Goal: Check status: Check status

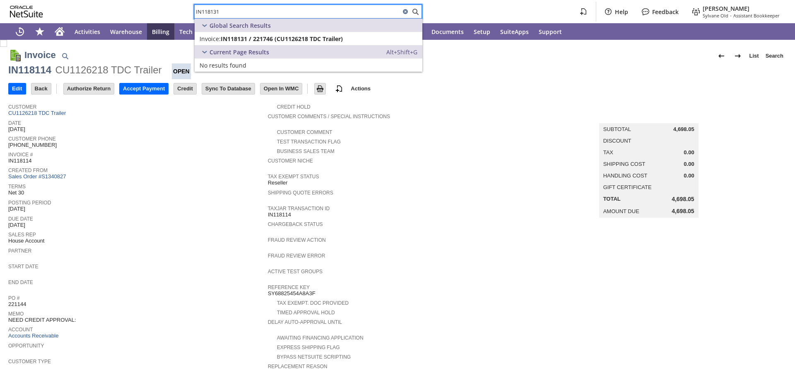
type input "IN118131"
click at [197, 191] on div "Terms Net 30" at bounding box center [136, 188] width 256 height 15
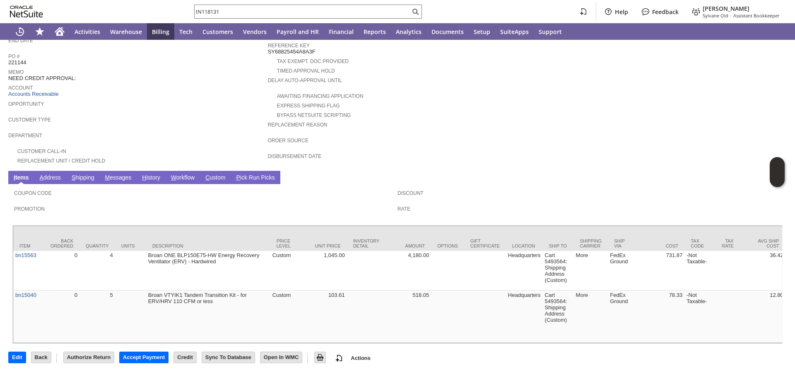
click at [165, 130] on div "Department" at bounding box center [136, 137] width 256 height 15
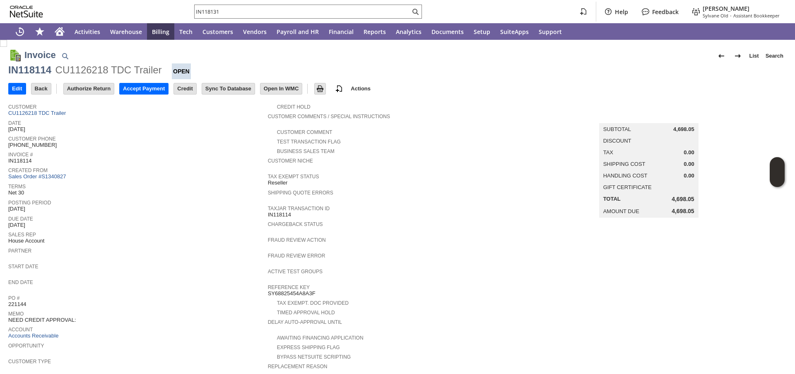
click at [225, 155] on span "Invoice #" at bounding box center [136, 153] width 256 height 8
click at [134, 232] on span "Sales Rep" at bounding box center [136, 233] width 256 height 8
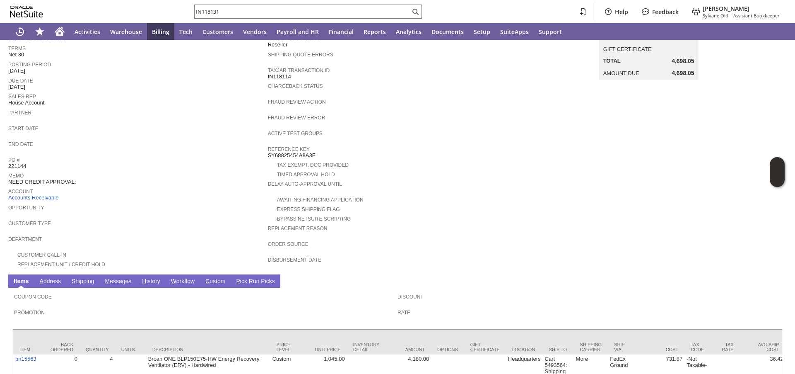
scroll to position [255, 0]
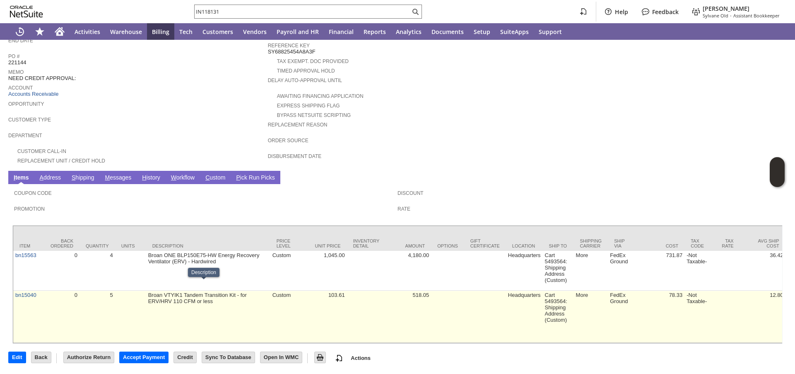
click at [231, 297] on td "Broan VTYIK1 Tandem Transition Kit - for ERV/HRV 110 CFM or less" at bounding box center [208, 316] width 124 height 52
drag, startPoint x: 211, startPoint y: 293, endPoint x: 143, endPoint y: 284, distance: 69.4
click at [146, 290] on td "Broan VTYIK1 Tandem Transition Kit - for ERV/HRV 110 CFM or less" at bounding box center [208, 316] width 124 height 52
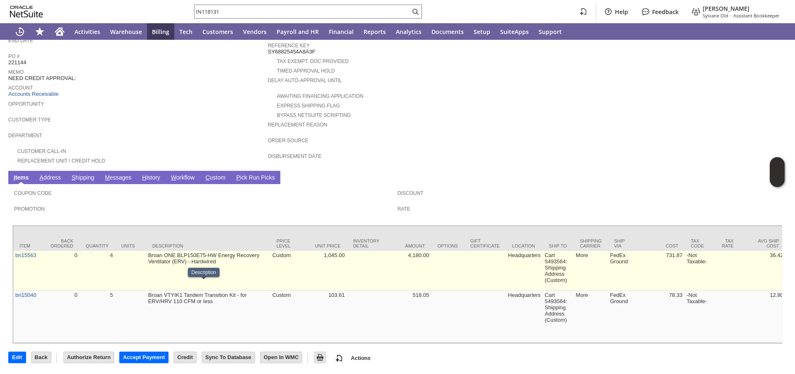
click at [237, 257] on td "Broan ONE BLP150E75-HW Energy Recovery Ventilator (ERV) - Hardwired" at bounding box center [208, 271] width 124 height 40
drag, startPoint x: 216, startPoint y: 250, endPoint x: 141, endPoint y: 242, distance: 75.8
click at [172, 251] on td "Broan ONE BLP150E75-HW Energy Recovery Ventilator (ERV) - Hardwired" at bounding box center [208, 271] width 124 height 40
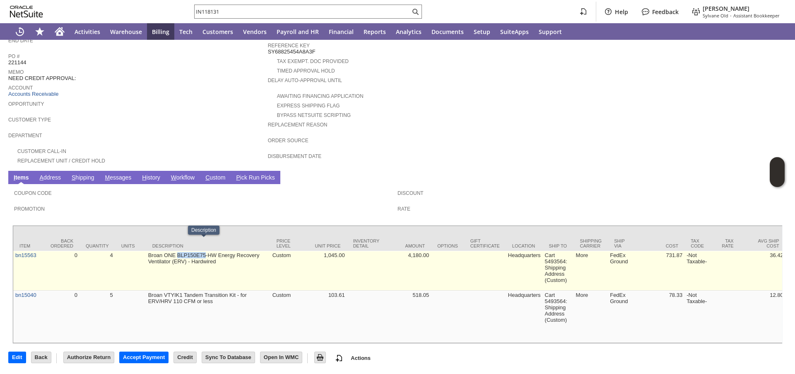
click at [172, 251] on td "Broan ONE BLP150E75-HW Energy Recovery Ventilator (ERV) - Hardwired" at bounding box center [208, 271] width 124 height 40
click at [182, 280] on td "Broan ONE BLP150E75-HW Energy Recovery Ventilator (ERV) - Hardwired" at bounding box center [208, 271] width 124 height 40
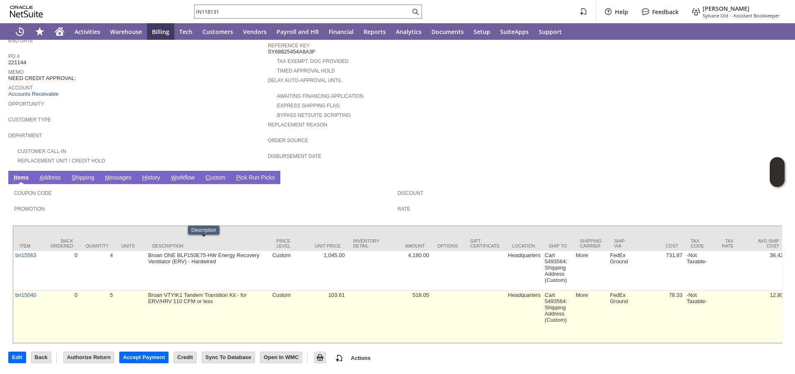
click at [181, 290] on td "Broan VTYIK1 Tandem Transition Kit - for ERV/HRV 110 CFM or less" at bounding box center [208, 316] width 124 height 52
click at [181, 300] on td "Broan VTYIK1 Tandem Transition Kit - for ERV/HRV 110 CFM or less" at bounding box center [208, 316] width 124 height 52
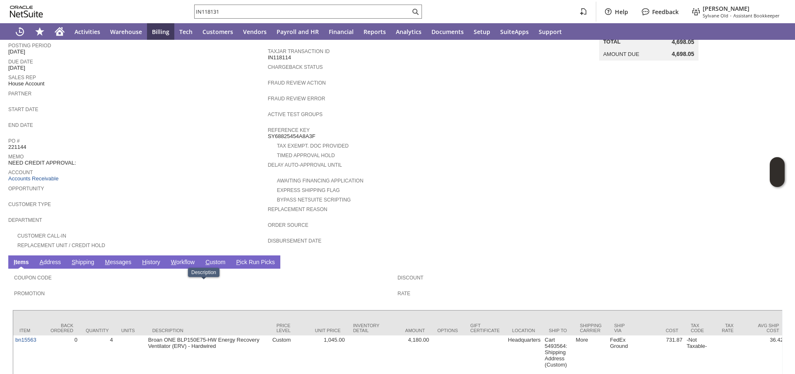
scroll to position [0, 0]
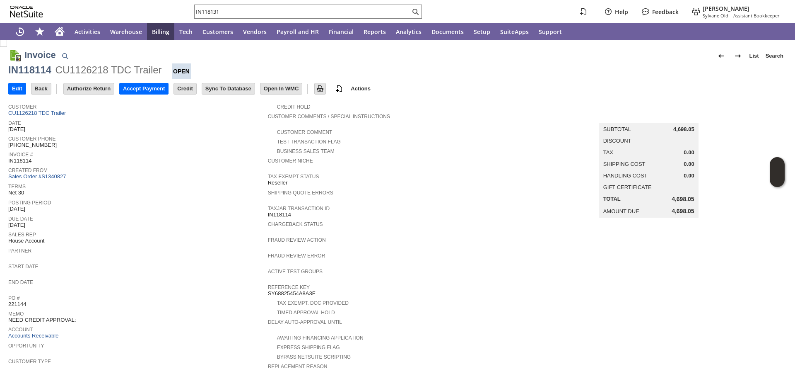
click at [205, 324] on span "Account" at bounding box center [136, 328] width 256 height 8
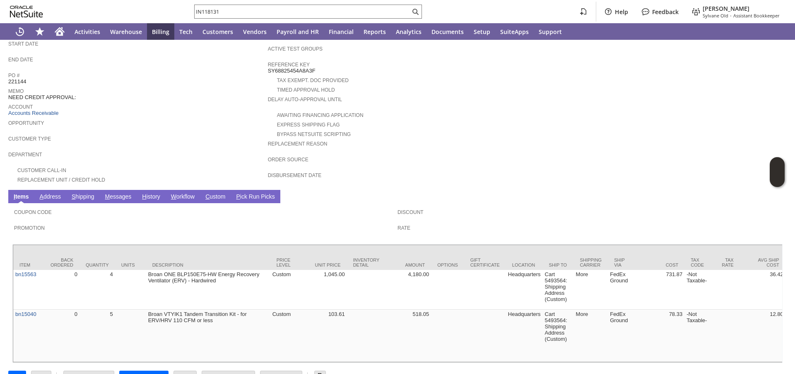
scroll to position [255, 0]
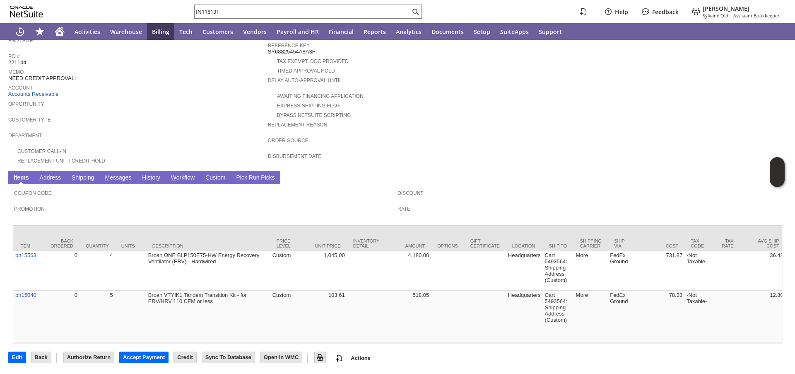
click at [89, 174] on link "S hipping" at bounding box center [83, 178] width 27 height 8
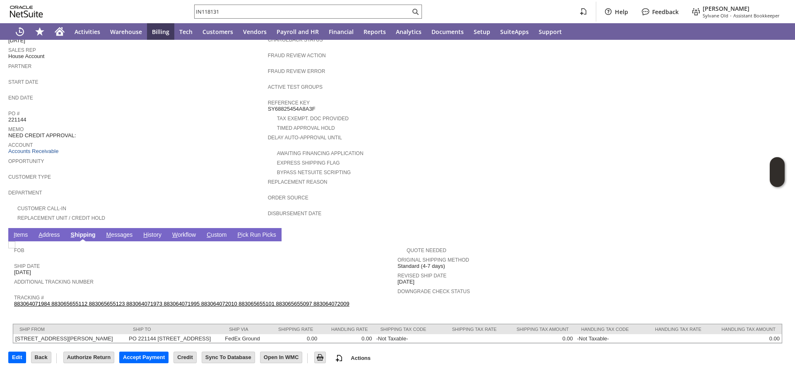
scroll to position [196, 0]
click at [246, 300] on link "883064071984 883065655112 883065655123 883064071973 883064071995 883064072010 8…" at bounding box center [182, 303] width 336 height 6
click at [464, 113] on div "Tax Exempt. Doc Provided" at bounding box center [398, 117] width 260 height 9
click at [18, 231] on link "I tems" at bounding box center [21, 235] width 18 height 8
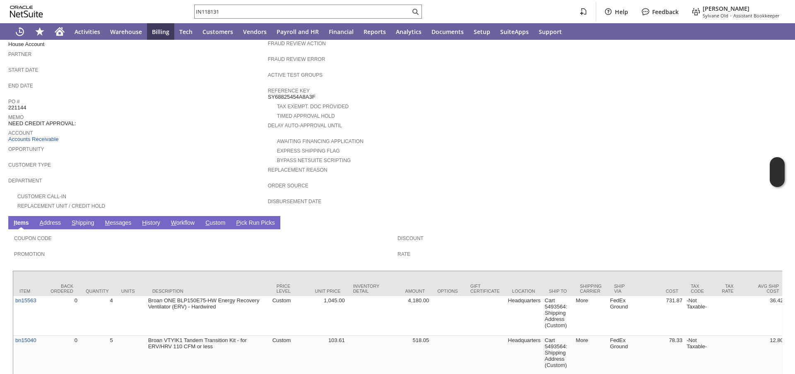
click at [131, 181] on span "Department" at bounding box center [136, 179] width 256 height 8
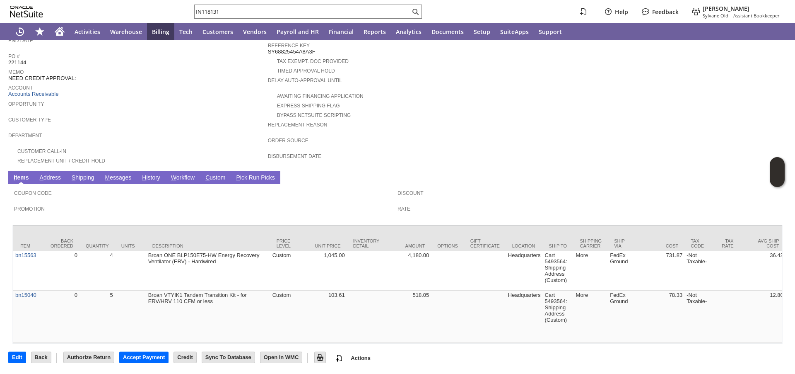
scroll to position [255, 0]
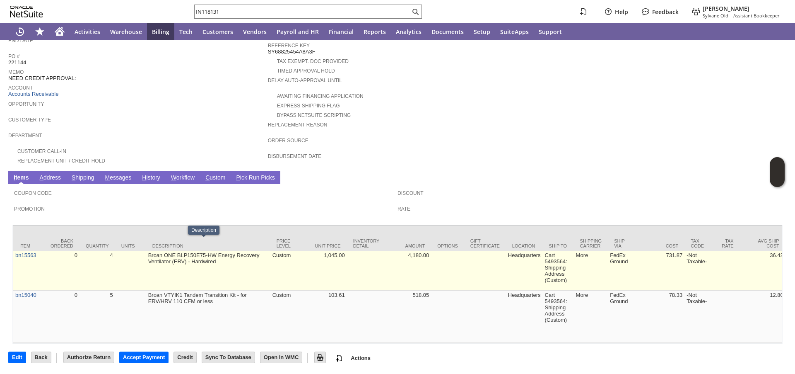
click at [195, 251] on td "Broan ONE BLP150E75-HW Energy Recovery Ventilator (ERV) - Hardwired" at bounding box center [208, 271] width 124 height 40
click at [189, 260] on td "Broan ONE BLP150E75-HW Energy Recovery Ventilator (ERV) - Hardwired" at bounding box center [208, 271] width 124 height 40
click at [188, 254] on td "Broan ONE BLP150E75-HW Energy Recovery Ventilator (ERV) - Hardwired" at bounding box center [208, 271] width 124 height 40
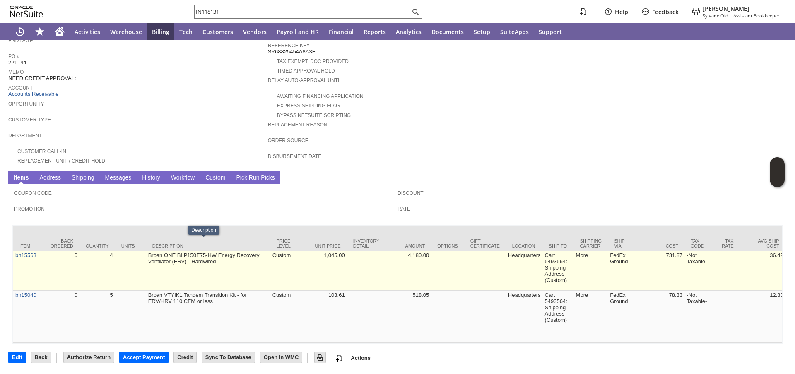
click at [188, 254] on td "Broan ONE BLP150E75-HW Energy Recovery Ventilator (ERV) - Hardwired" at bounding box center [208, 271] width 124 height 40
click at [188, 251] on td "Broan ONE BLP150E75-HW Energy Recovery Ventilator (ERV) - Hardwired" at bounding box center [208, 271] width 124 height 40
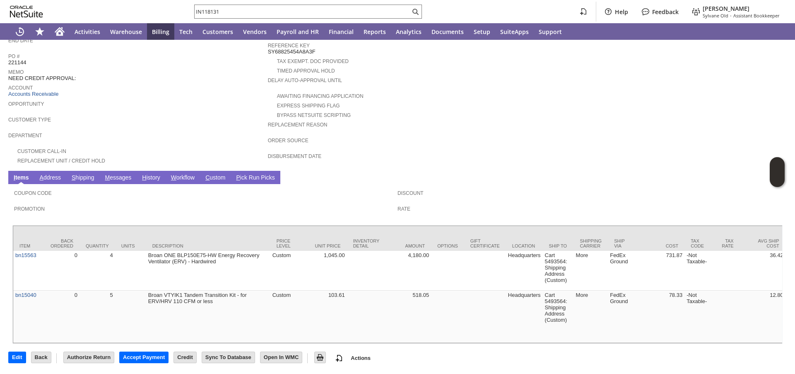
click at [88, 174] on link "S hipping" at bounding box center [83, 178] width 27 height 8
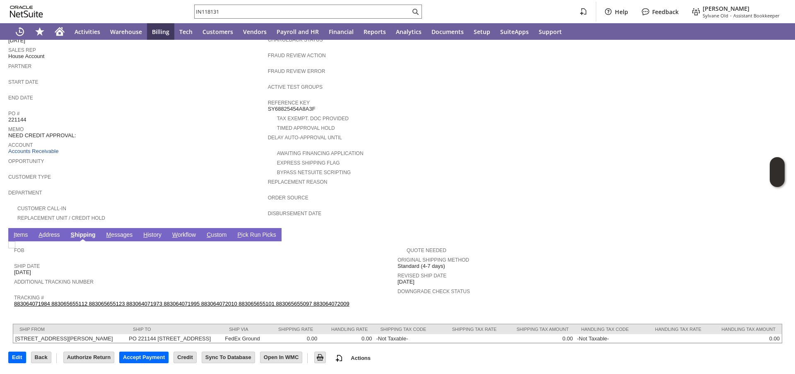
click at [197, 300] on link "883064071984 883065655112 883065655123 883064071973 883064071995 883064072010 8…" at bounding box center [182, 303] width 336 height 6
click at [24, 231] on link "I tems" at bounding box center [21, 235] width 18 height 8
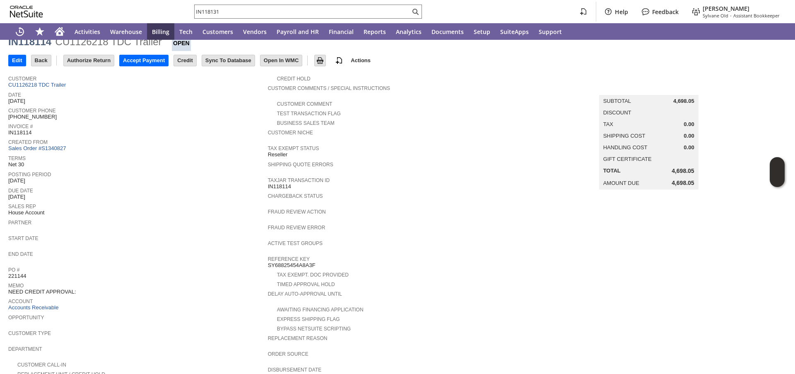
scroll to position [0, 0]
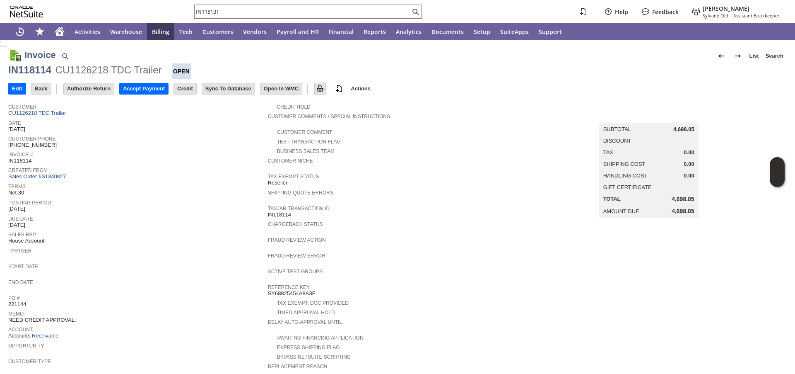
click at [25, 163] on span "IN118114" at bounding box center [19, 160] width 23 height 7
copy span "IN118114"
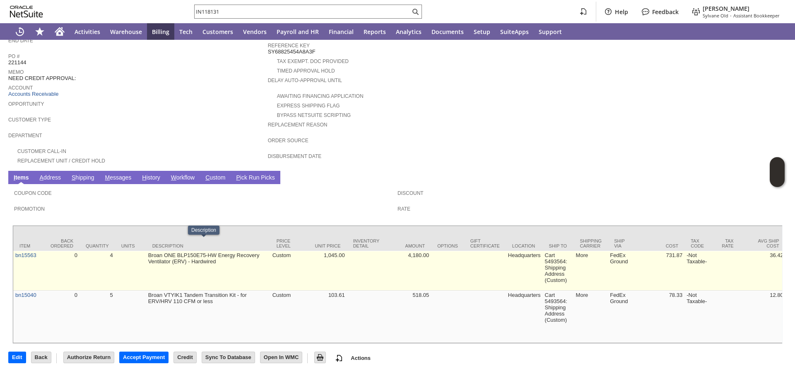
click at [170, 251] on td "Broan ONE BLP150E75-HW Energy Recovery Ventilator (ERV) - Hardwired" at bounding box center [208, 271] width 124 height 40
click at [187, 253] on td "Broan ONE BLP150E75-HW Energy Recovery Ventilator (ERV) - Hardwired" at bounding box center [208, 271] width 124 height 40
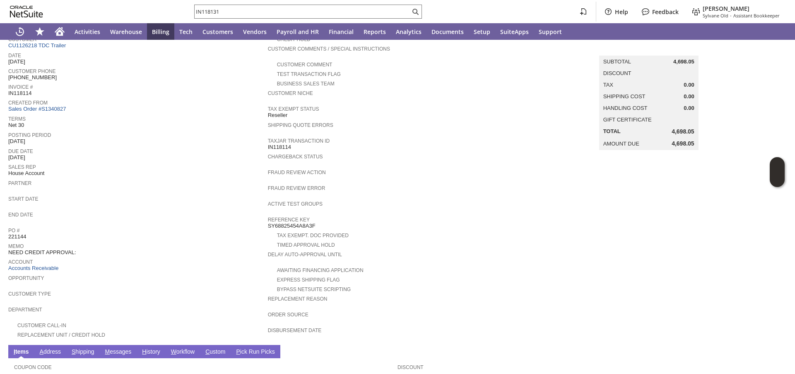
scroll to position [0, 0]
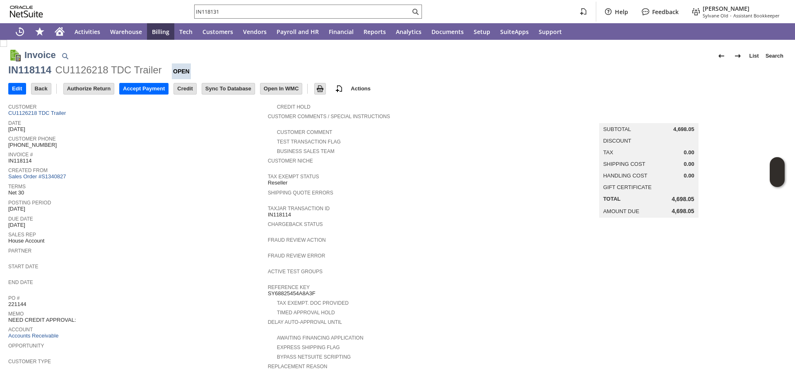
click at [23, 157] on span "IN118114" at bounding box center [19, 160] width 23 height 7
click at [27, 159] on span "IN118114" at bounding box center [19, 160] width 23 height 7
copy span "IN118114"
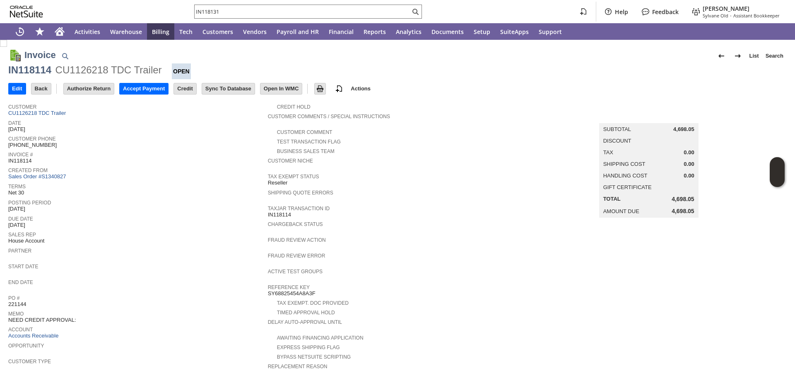
click at [183, 142] on div "Customer Phone (219) 327-4283" at bounding box center [136, 140] width 256 height 15
click at [325, 89] on img at bounding box center [320, 89] width 10 height 10
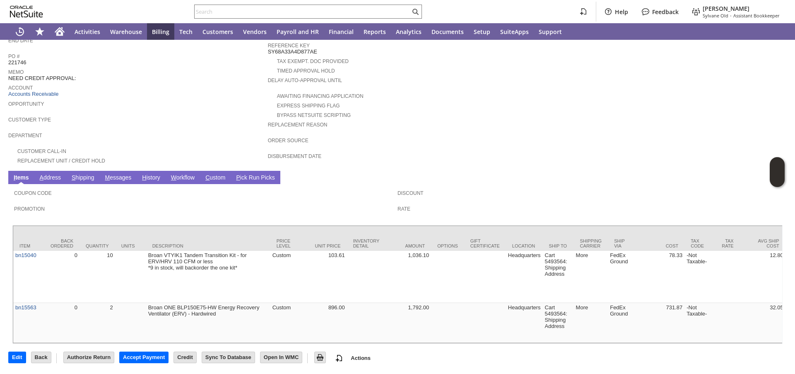
click at [225, 130] on span "Department" at bounding box center [136, 134] width 256 height 8
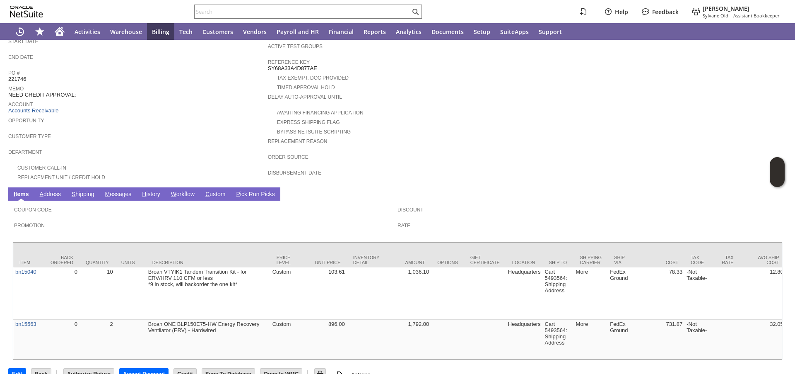
scroll to position [255, 0]
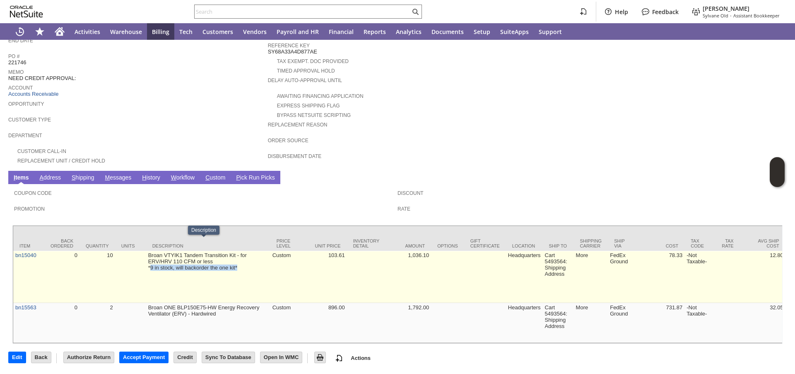
drag, startPoint x: 240, startPoint y: 257, endPoint x: 147, endPoint y: 258, distance: 92.8
click at [147, 258] on td "Broan VTYIK1 Tandem Transition Kit - for ERV/HRV 110 CFM or less *9 in stock, w…" at bounding box center [208, 277] width 124 height 52
click at [151, 266] on td "Broan VTYIK1 Tandem Transition Kit - for ERV/HRV 110 CFM or less *9 in stock, w…" at bounding box center [208, 277] width 124 height 52
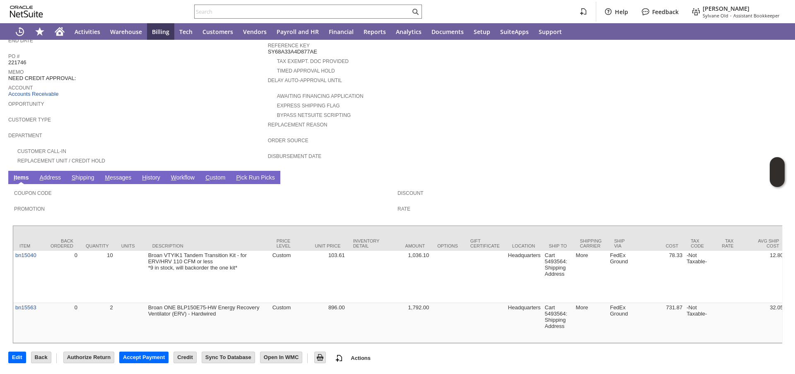
click at [142, 203] on div "Promotion" at bounding box center [203, 210] width 379 height 15
click at [190, 155] on div "Replacement Unit / Credit Hold" at bounding box center [138, 159] width 260 height 9
click at [83, 171] on td "S hipping" at bounding box center [83, 177] width 34 height 13
click at [83, 174] on link "S hipping" at bounding box center [83, 178] width 27 height 8
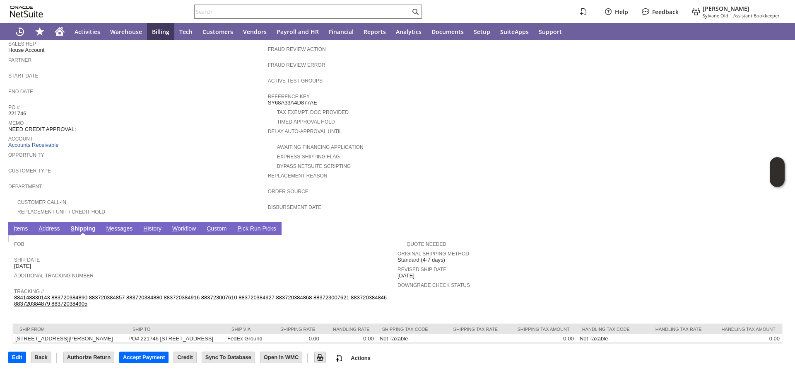
scroll to position [203, 0]
click at [268, 294] on link "884148830143 883720384890 883720384857 883720384880 883720384916 883723007610 8…" at bounding box center [200, 300] width 373 height 12
click at [18, 225] on link "I tems" at bounding box center [21, 229] width 18 height 8
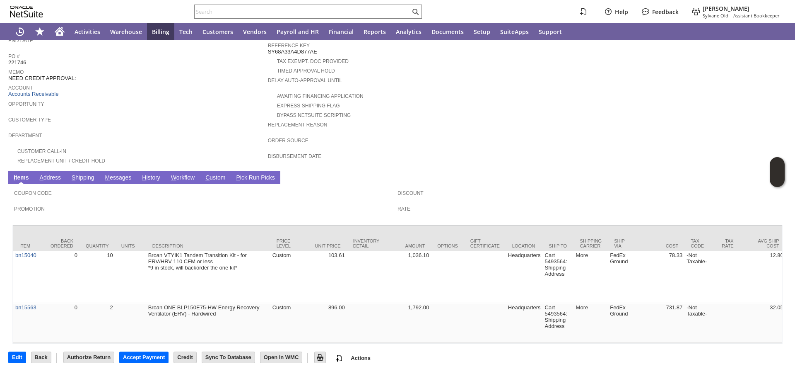
scroll to position [255, 0]
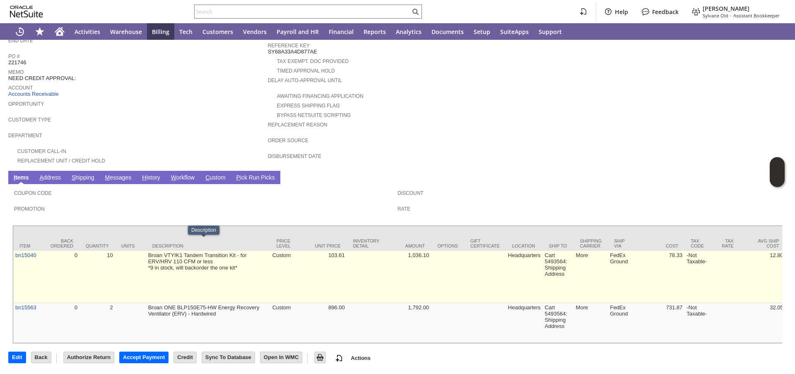
click at [193, 251] on td "Broan VTYIK1 Tandem Transition Kit - for ERV/HRV 110 CFM or less *9 in stock, w…" at bounding box center [208, 277] width 124 height 52
click at [195, 251] on td "Broan VTYIK1 Tandem Transition Kit - for ERV/HRV 110 CFM or less *9 in stock, w…" at bounding box center [208, 277] width 124 height 52
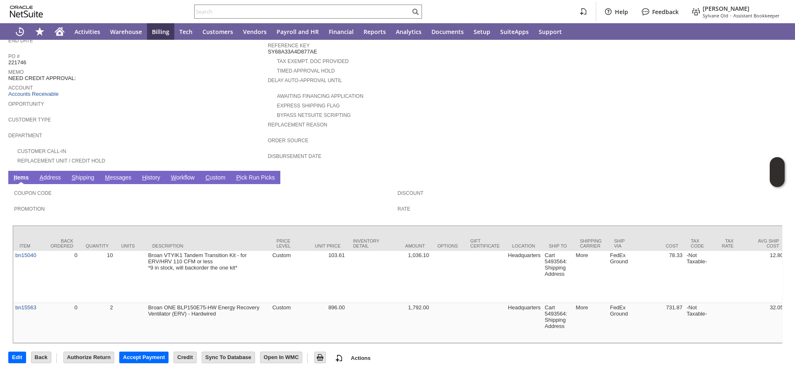
scroll to position [0, 0]
click at [75, 174] on link "S hipping" at bounding box center [83, 178] width 27 height 8
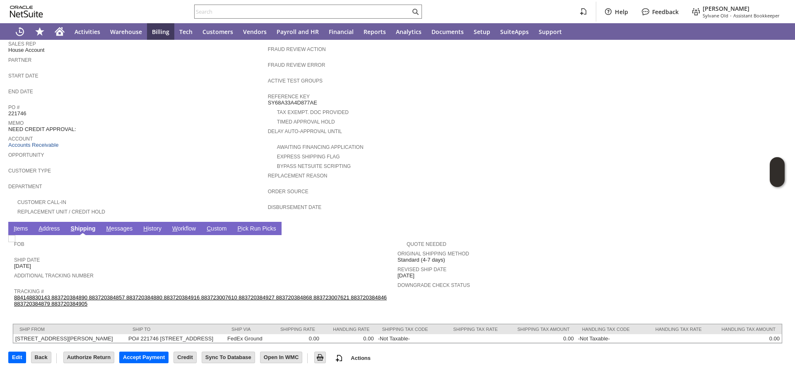
click at [175, 294] on link "884148830143 883720384890 883720384857 883720384880 883720384916 883723007610 8…" at bounding box center [200, 300] width 373 height 12
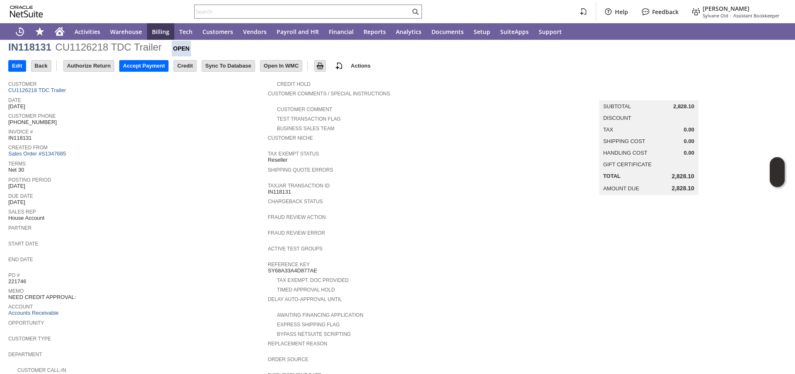
scroll to position [0, 0]
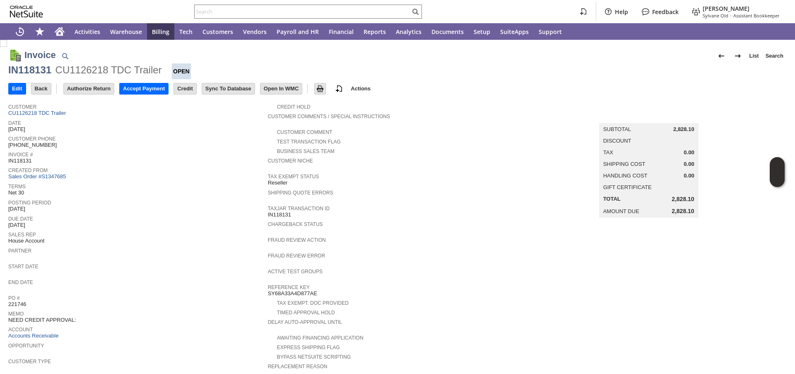
click at [158, 159] on div "Invoice # IN118131" at bounding box center [136, 156] width 256 height 15
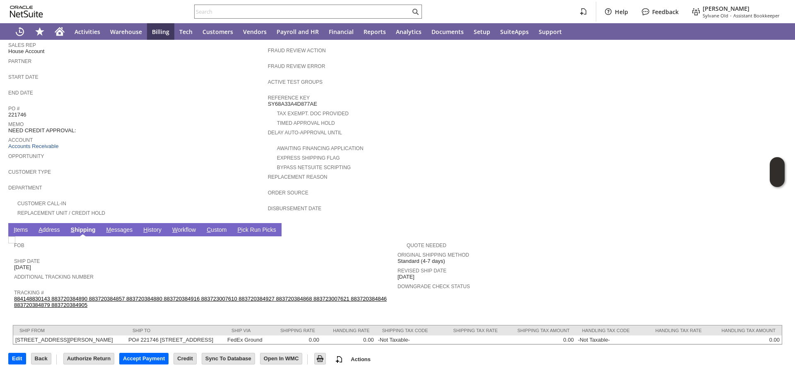
scroll to position [190, 0]
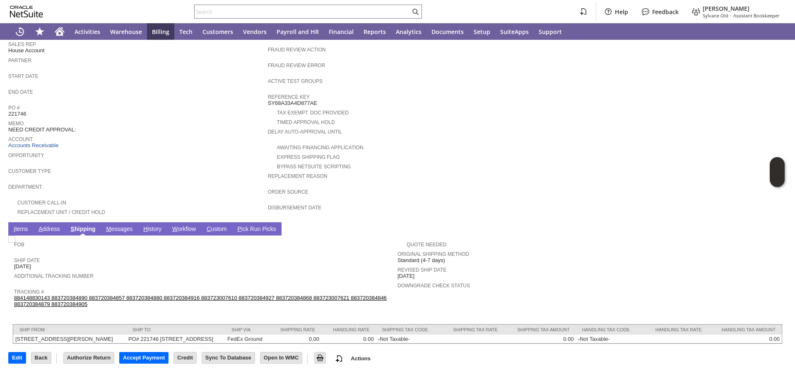
click at [24, 231] on link "I tems" at bounding box center [21, 229] width 18 height 8
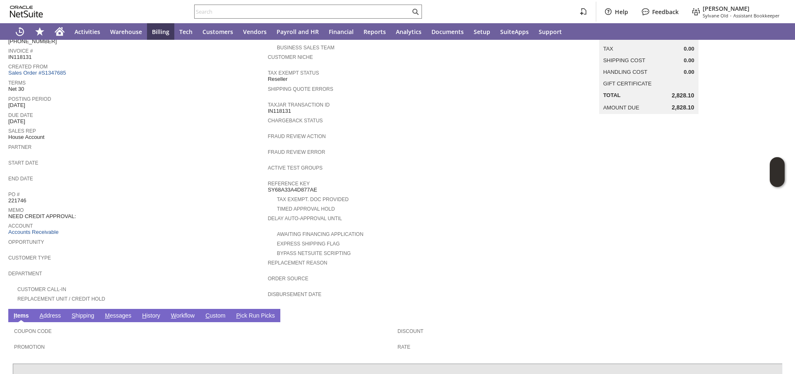
scroll to position [0, 0]
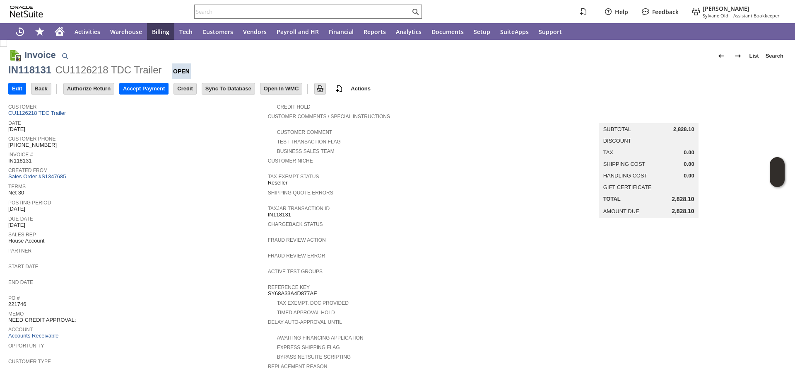
click at [24, 162] on span "IN118131" at bounding box center [19, 160] width 23 height 7
copy span "IN118131"
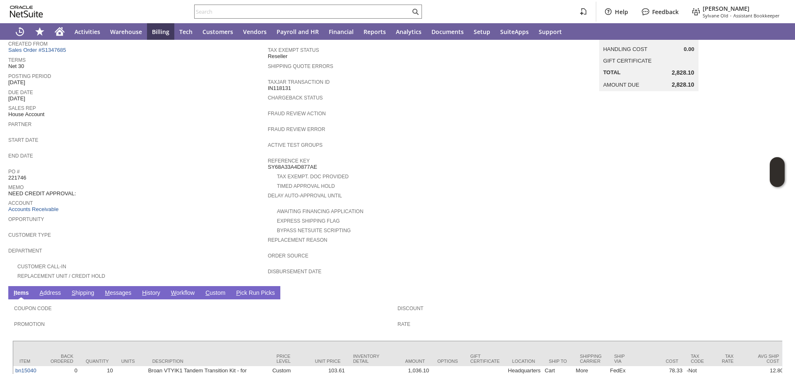
scroll to position [255, 0]
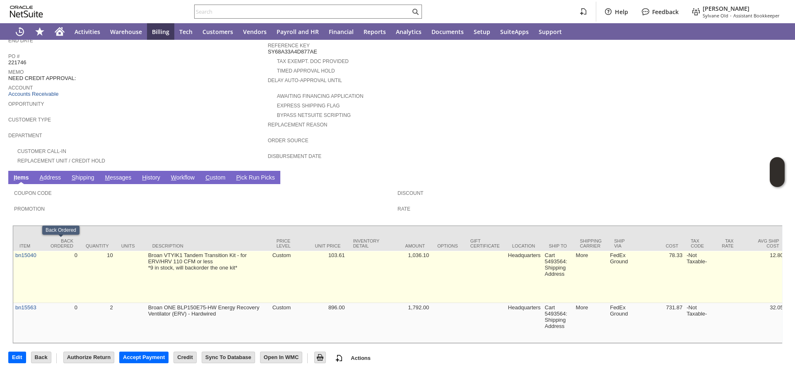
click at [177, 271] on td "Broan VTYIK1 Tandem Transition Kit - for ERV/HRV 110 CFM or less *9 in stock, w…" at bounding box center [208, 277] width 124 height 52
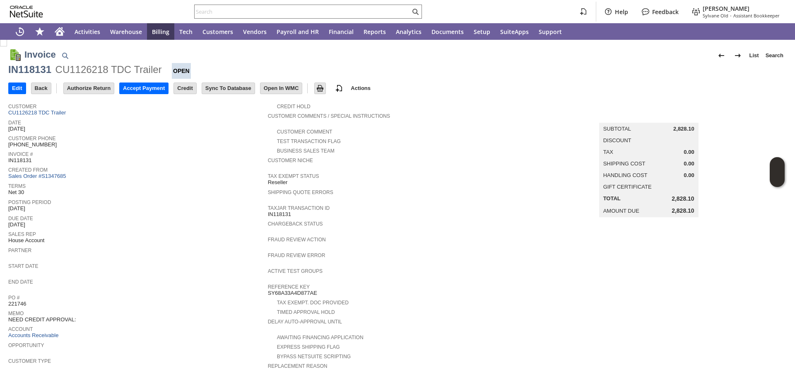
scroll to position [0, 0]
click at [177, 277] on span "End Date" at bounding box center [136, 281] width 256 height 8
click at [49, 70] on div "IN118131" at bounding box center [29, 69] width 43 height 13
copy div "IN118131"
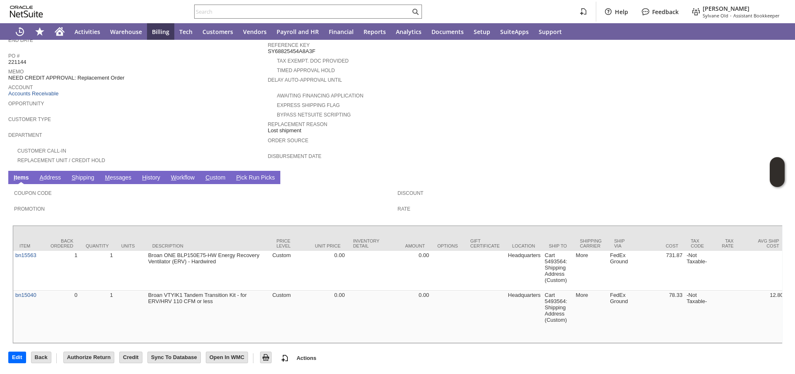
scroll to position [255, 0]
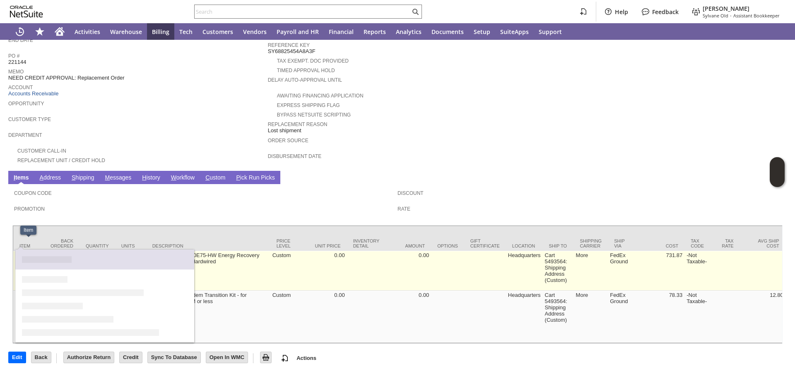
click at [339, 267] on td "0.00" at bounding box center [325, 271] width 46 height 40
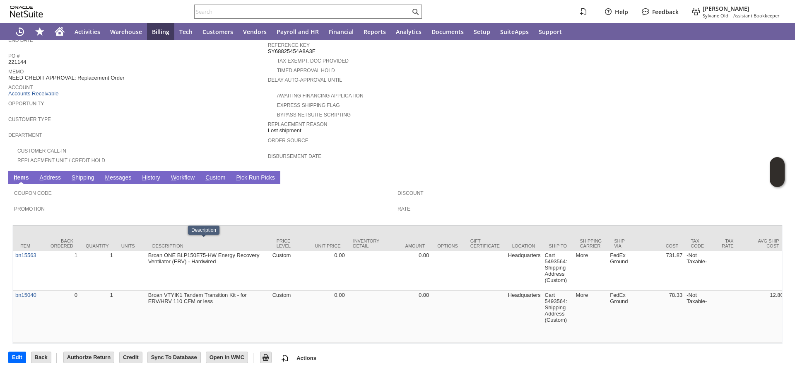
click at [97, 171] on td "S hipping" at bounding box center [83, 177] width 34 height 13
click at [92, 174] on link "S hipping" at bounding box center [83, 178] width 27 height 8
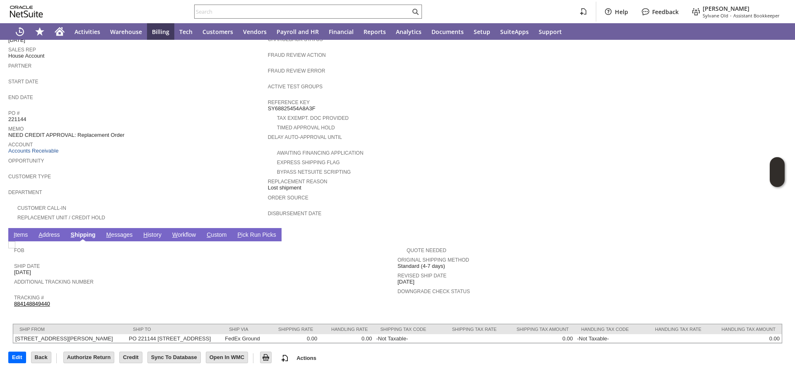
click at [157, 231] on link "H istory" at bounding box center [152, 235] width 22 height 8
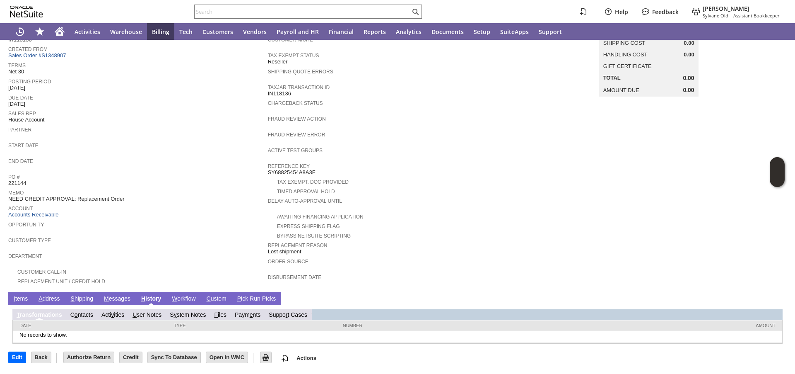
scroll to position [0, 0]
click at [172, 192] on span "Memo" at bounding box center [136, 191] width 256 height 8
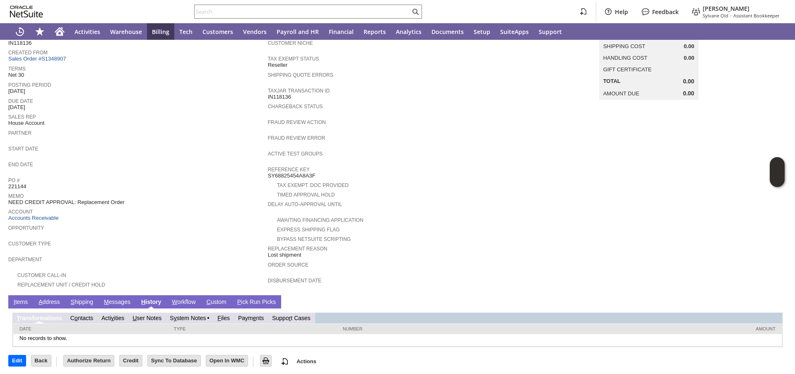
scroll to position [121, 0]
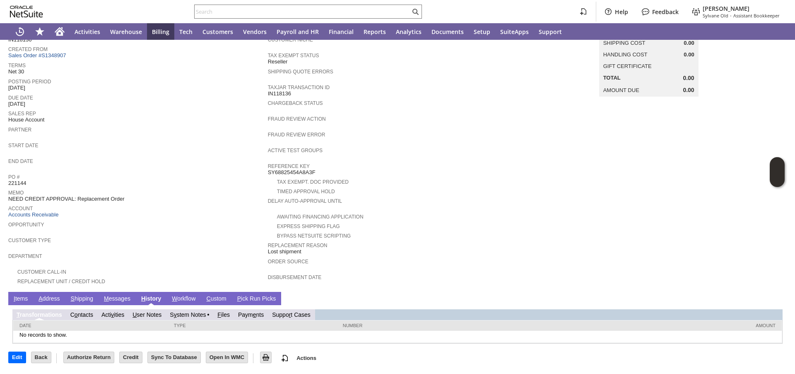
click at [27, 297] on link "I tems" at bounding box center [21, 299] width 18 height 8
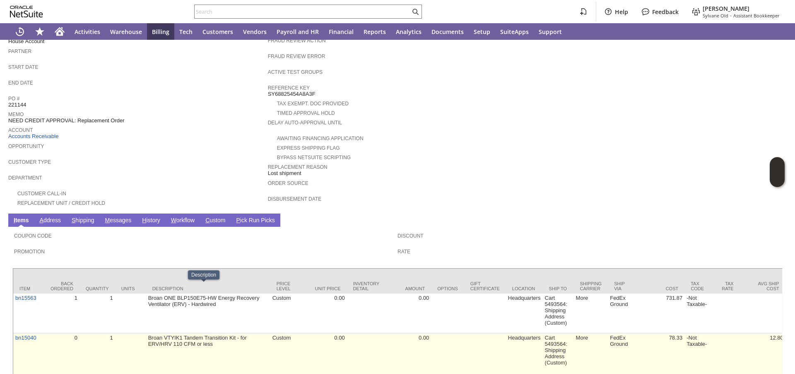
scroll to position [194, 0]
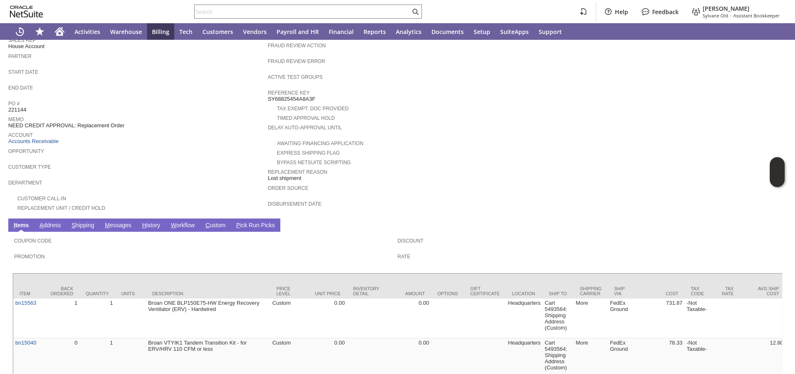
click at [135, 253] on span "Promotion" at bounding box center [203, 255] width 379 height 8
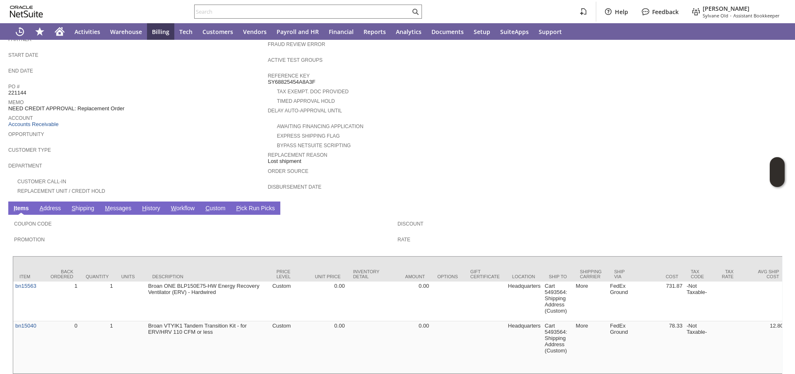
scroll to position [255, 0]
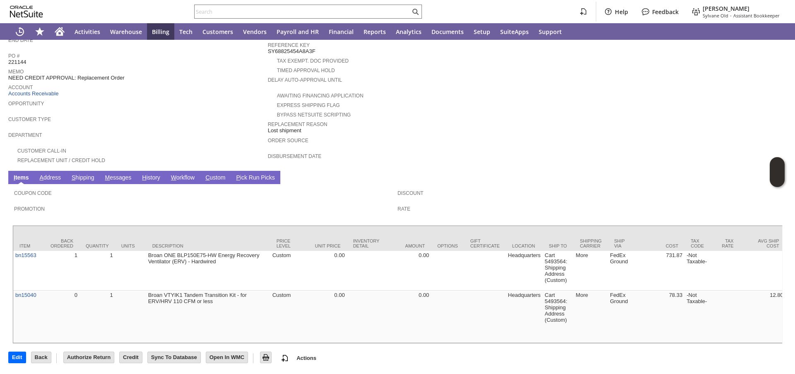
click at [86, 174] on link "S hipping" at bounding box center [83, 178] width 27 height 8
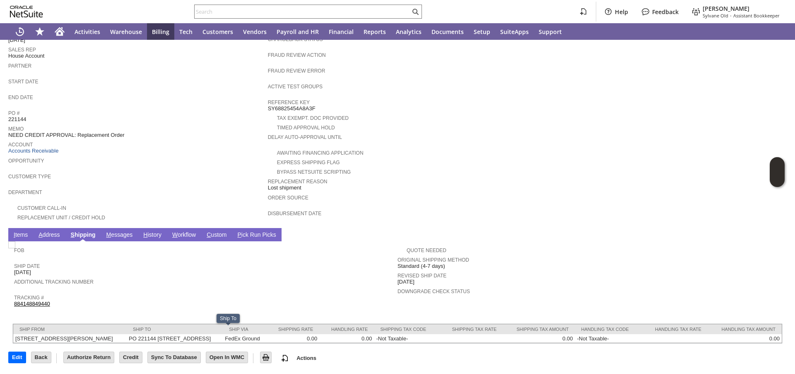
click at [45, 300] on link "884148849440" at bounding box center [32, 303] width 36 height 6
click at [19, 231] on link "I tems" at bounding box center [21, 235] width 18 height 8
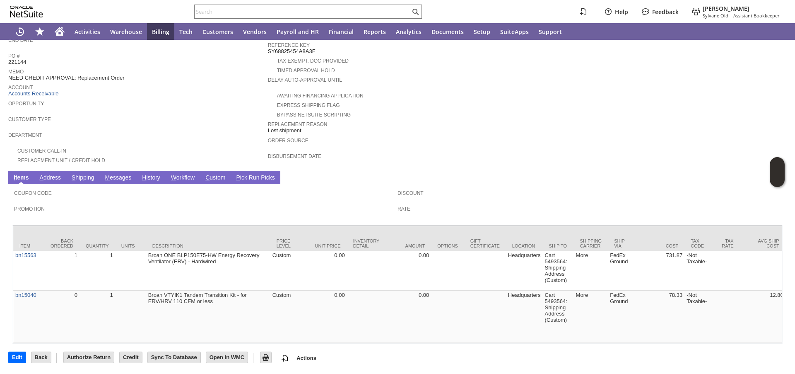
scroll to position [255, 0]
click at [250, 188] on div "Coupon Code" at bounding box center [203, 195] width 379 height 15
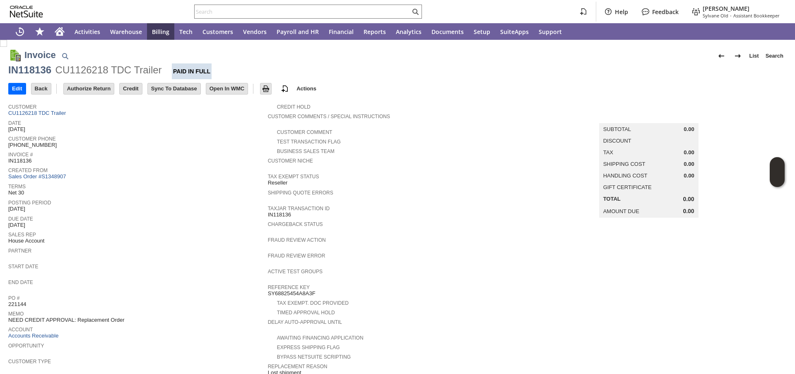
click at [19, 162] on span "IN118136" at bounding box center [19, 160] width 23 height 7
copy span "IN118136"
click at [29, 69] on div "IN118136" at bounding box center [29, 69] width 43 height 13
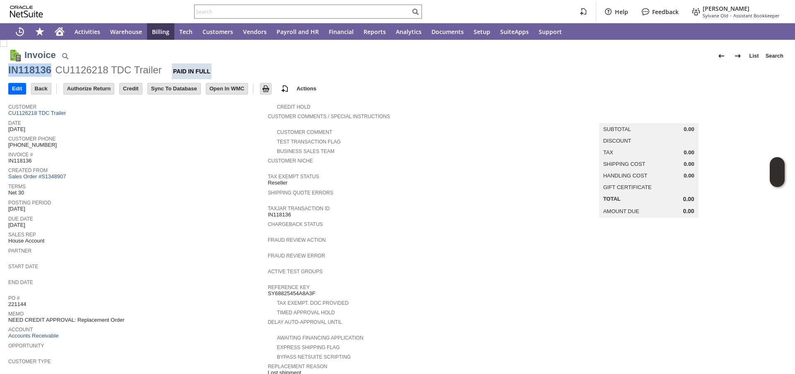
copy div "IN118136"
click at [271, 89] on img at bounding box center [266, 89] width 10 height 10
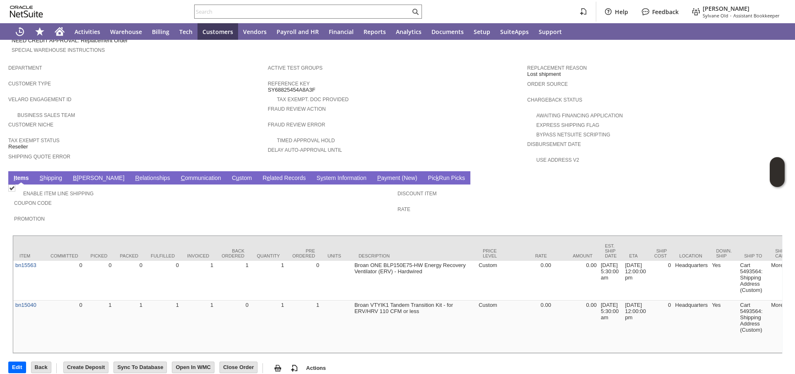
click at [261, 178] on link "R e lated Records" at bounding box center [284, 178] width 47 height 8
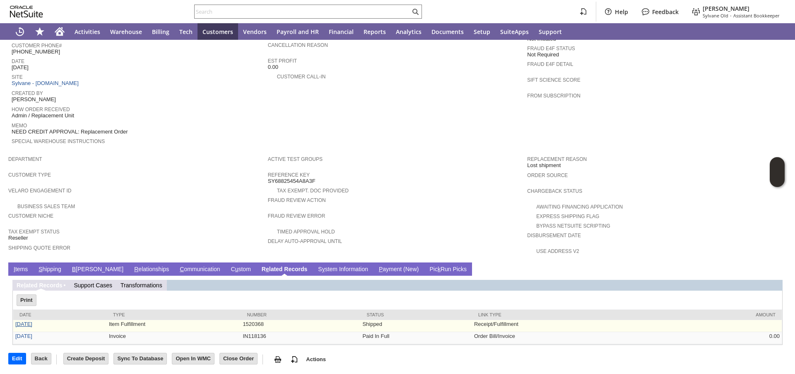
click at [29, 324] on link "9/5/2025" at bounding box center [23, 324] width 17 height 6
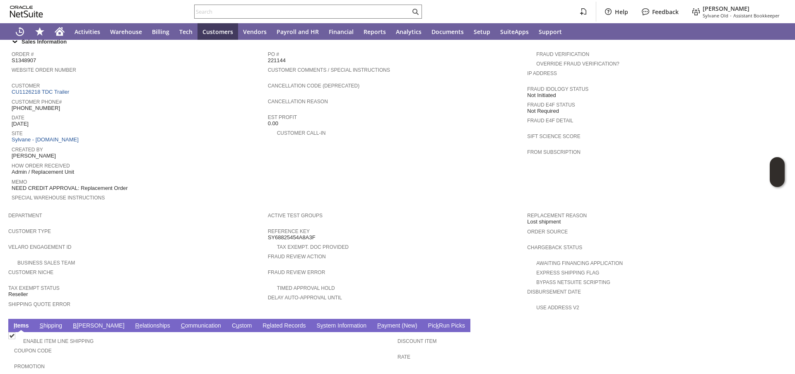
scroll to position [442, 0]
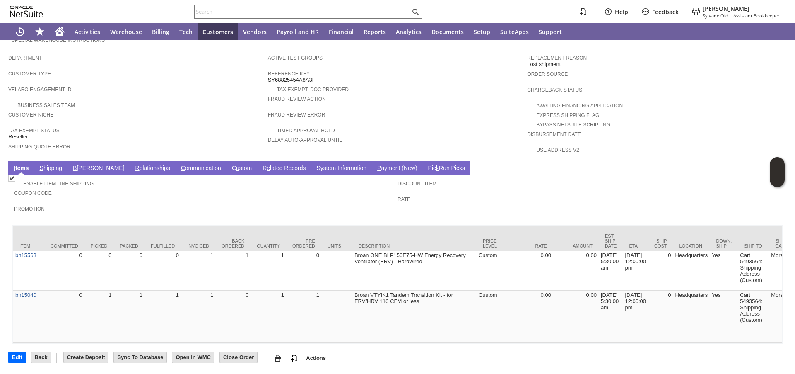
click at [261, 164] on link "R e lated Records" at bounding box center [284, 168] width 47 height 8
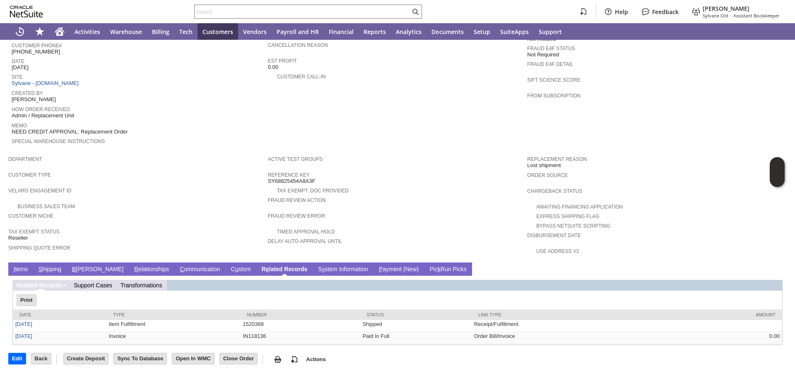
scroll to position [0, 0]
click at [29, 266] on link "I tems" at bounding box center [21, 270] width 18 height 8
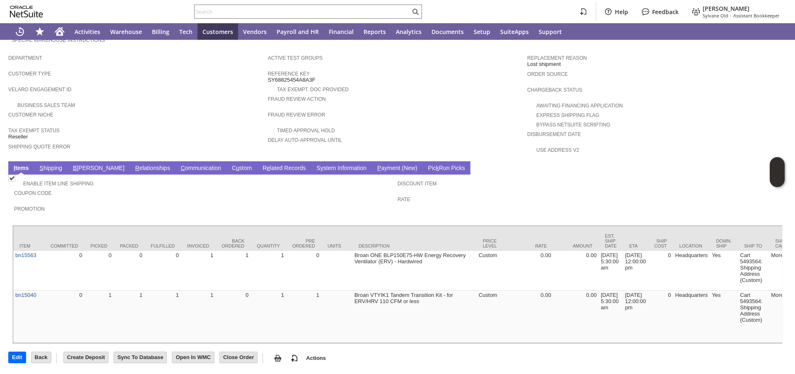
scroll to position [442, 0]
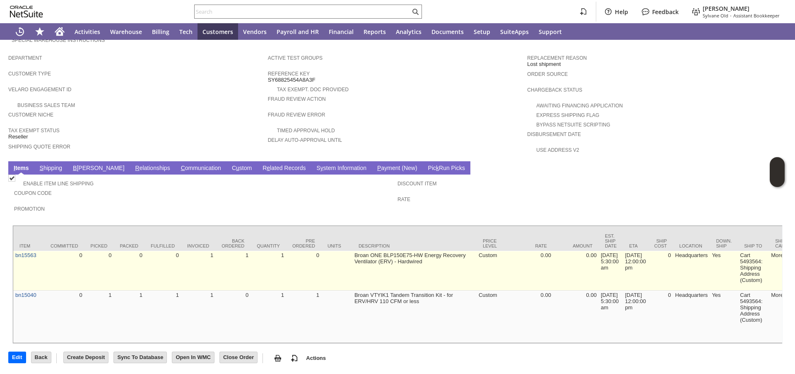
click at [215, 251] on td "1" at bounding box center [232, 271] width 35 height 40
click at [382, 251] on td "Broan ONE BLP150E75-HW Energy Recovery Ventilator (ERV) - Hardwired" at bounding box center [415, 271] width 124 height 40
click at [389, 258] on td "Broan ONE BLP150E75-HW Energy Recovery Ventilator (ERV) - Hardwired" at bounding box center [415, 271] width 124 height 40
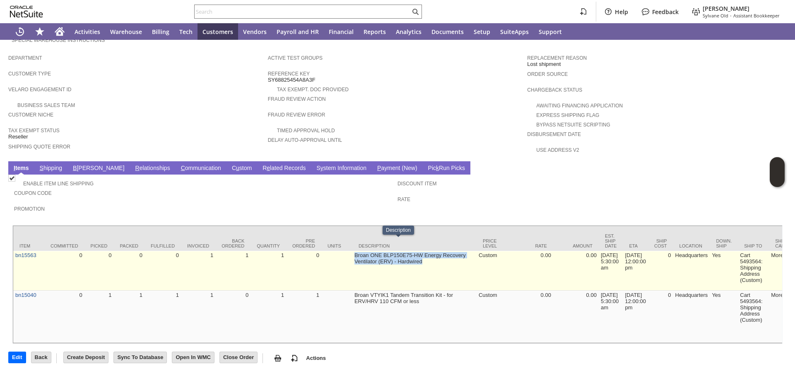
drag, startPoint x: 409, startPoint y: 252, endPoint x: 338, endPoint y: 241, distance: 71.7
click at [353, 251] on td "Broan ONE BLP150E75-HW Energy Recovery Ventilator (ERV) - Hardwired" at bounding box center [415, 271] width 124 height 40
click at [366, 251] on td "Broan ONE BLP150E75-HW Energy Recovery Ventilator (ERV) - Hardwired" at bounding box center [415, 271] width 124 height 40
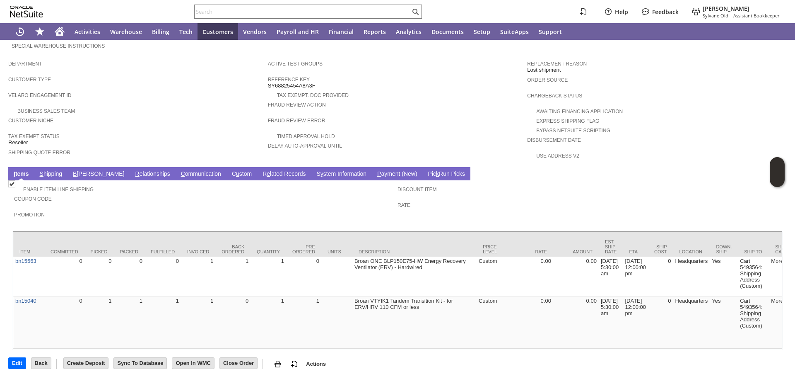
scroll to position [442, 0]
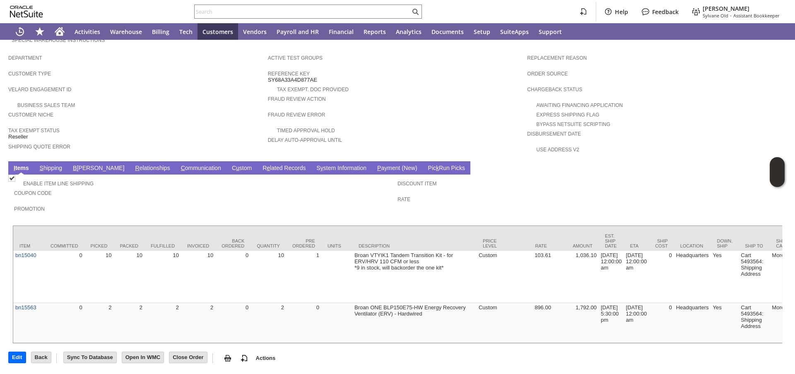
scroll to position [442, 0]
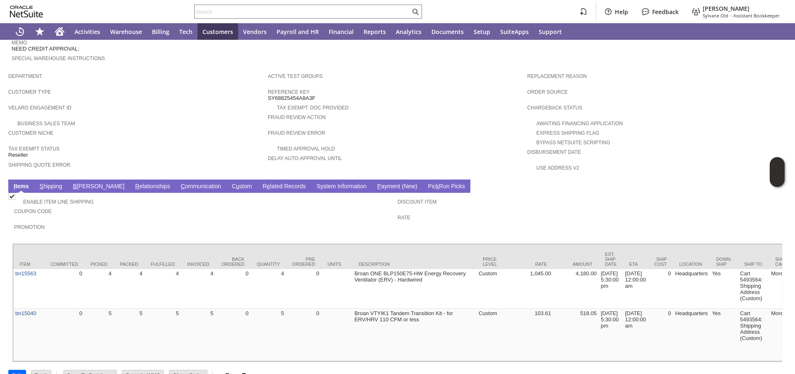
scroll to position [442, 0]
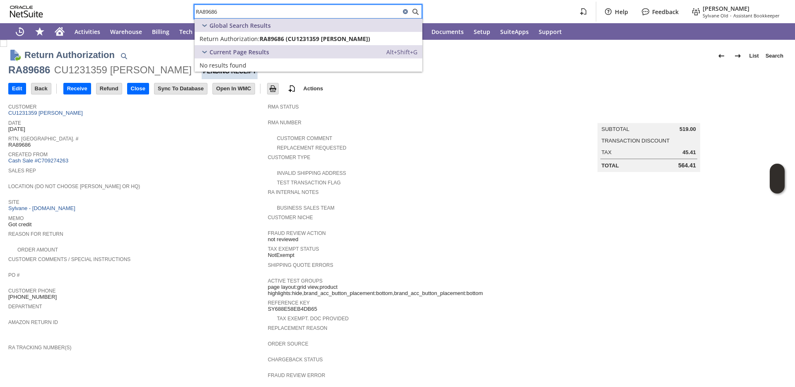
click at [262, 15] on input "RA89686" at bounding box center [298, 12] width 206 height 10
paste input "P218421"
type input "P218421"
click at [241, 40] on span "Purchase Order:" at bounding box center [223, 39] width 46 height 8
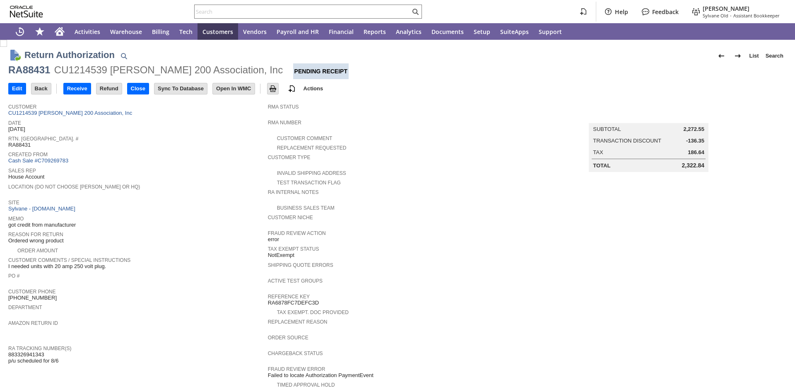
click at [152, 167] on span "Sales Rep" at bounding box center [136, 169] width 256 height 8
